Goal: Browse casually

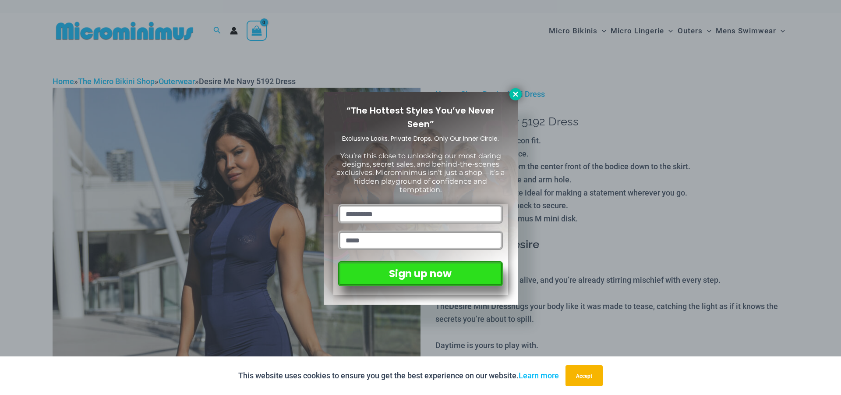
click at [520, 95] on button at bounding box center [516, 94] width 12 height 12
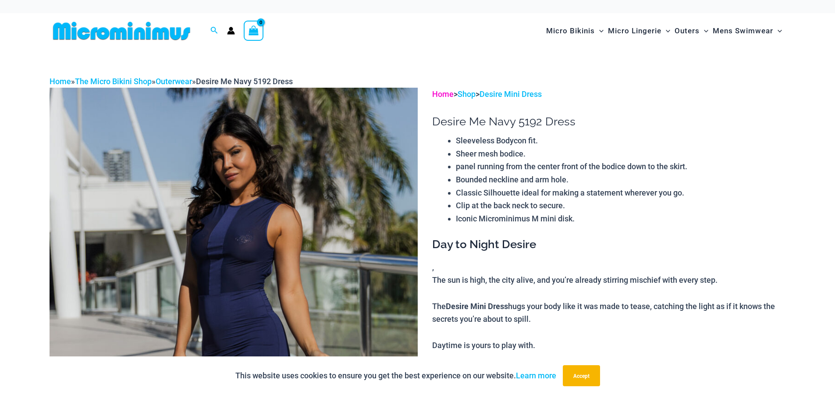
click at [448, 94] on link "Home" at bounding box center [442, 93] width 21 height 9
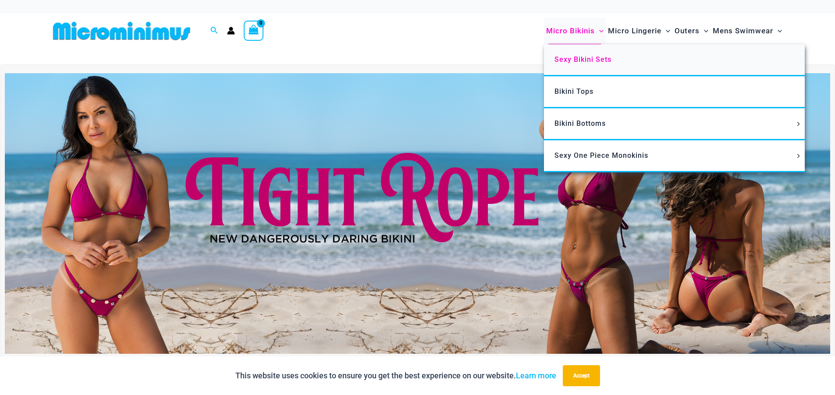
click at [592, 61] on span "Sexy Bikini Sets" at bounding box center [582, 59] width 57 height 8
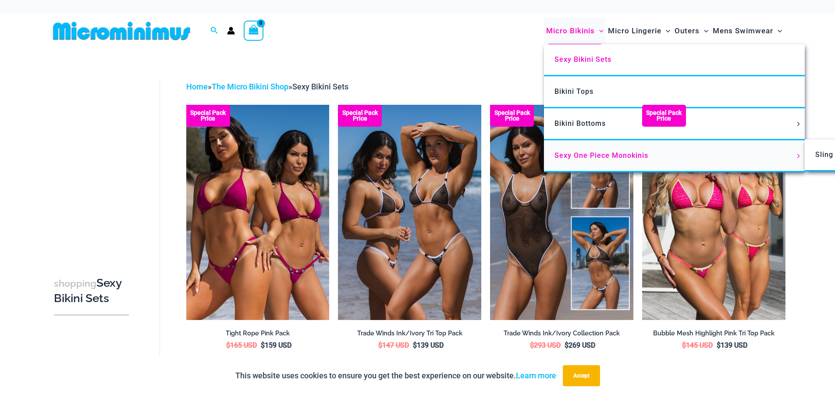
click at [574, 150] on link "Sexy One Piece Monokinis" at bounding box center [674, 156] width 261 height 32
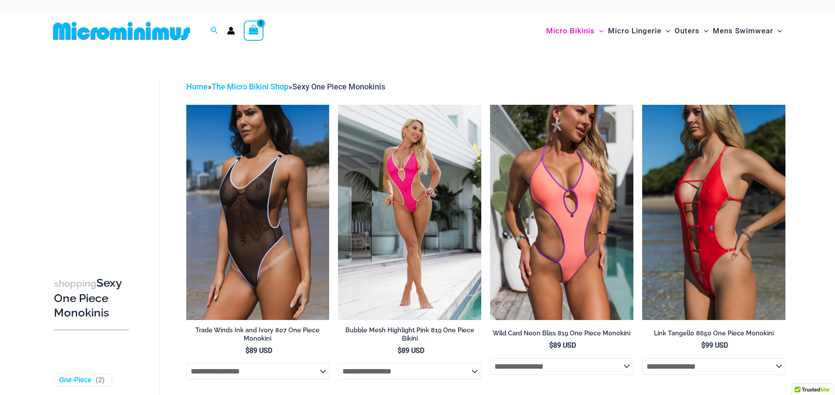
click at [108, 33] on img at bounding box center [122, 31] width 144 height 20
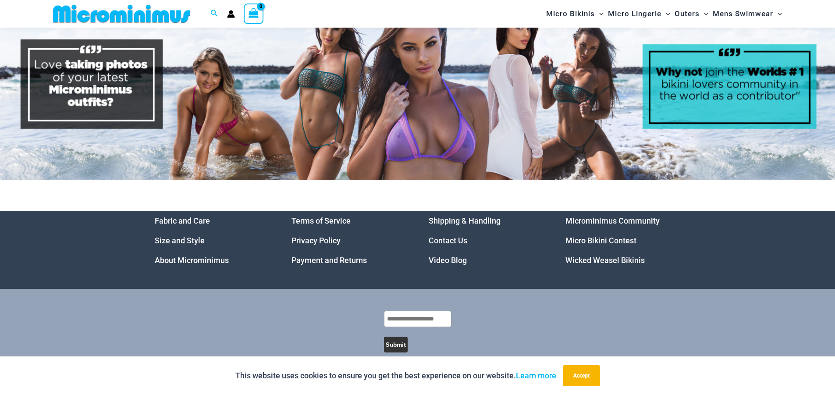
scroll to position [4563, 0]
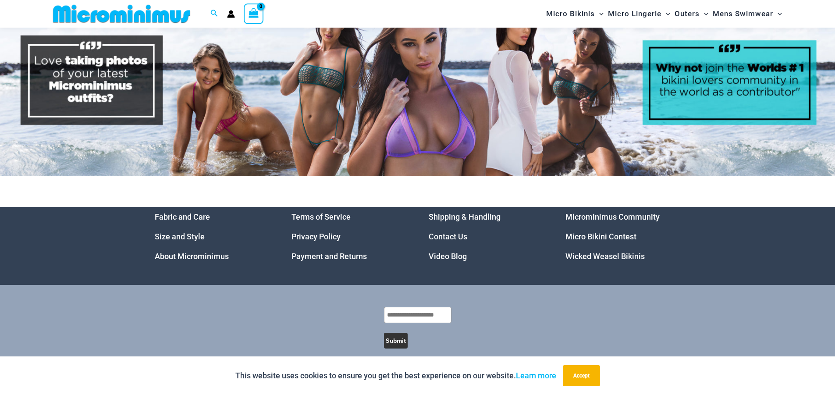
click at [612, 232] on link "Micro Bikini Contest" at bounding box center [600, 236] width 71 height 9
